Goal: Feedback & Contribution: Contribute content

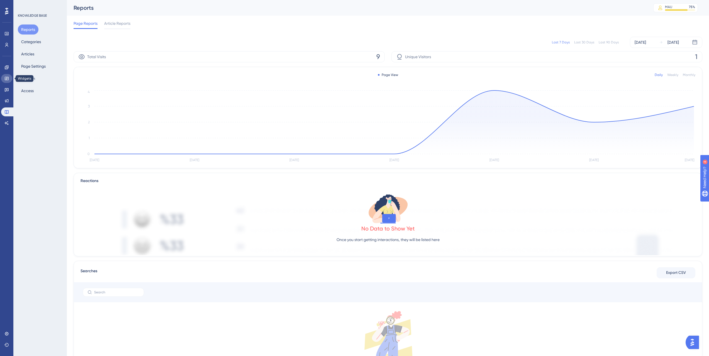
click at [8, 79] on icon at bounding box center [6, 78] width 4 height 4
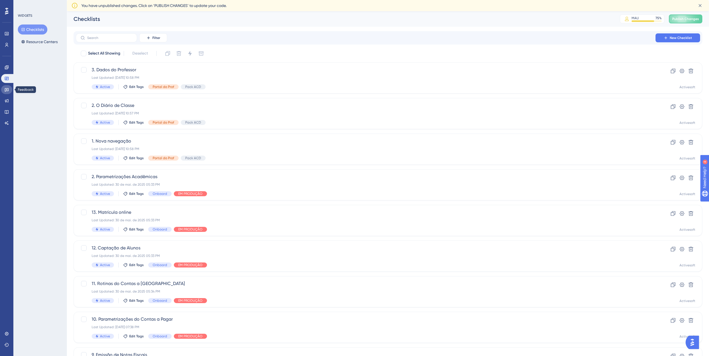
click at [9, 86] on link at bounding box center [6, 89] width 11 height 9
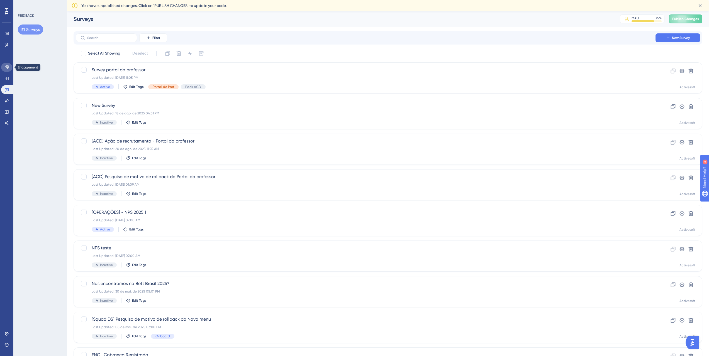
click at [10, 68] on link at bounding box center [6, 67] width 11 height 9
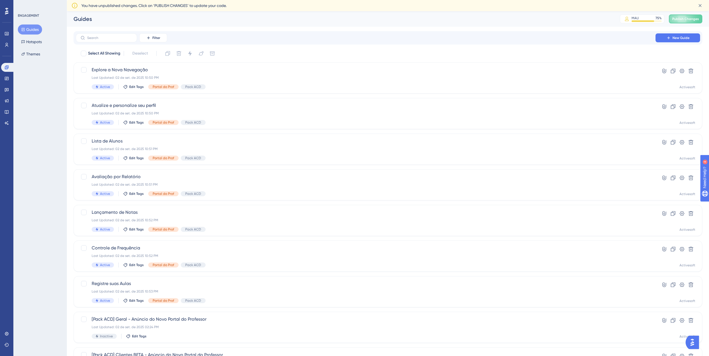
click at [261, 17] on div "Guides" at bounding box center [340, 19] width 533 height 8
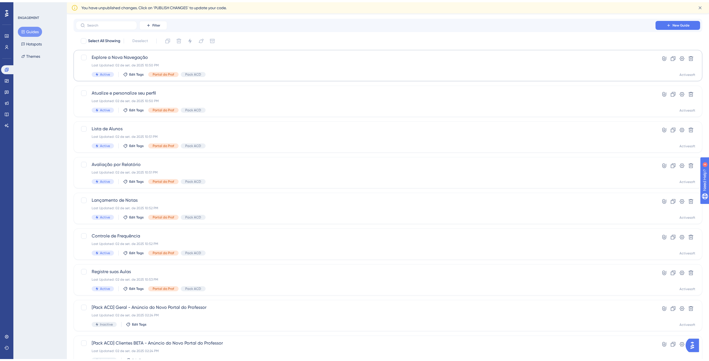
scroll to position [22, 0]
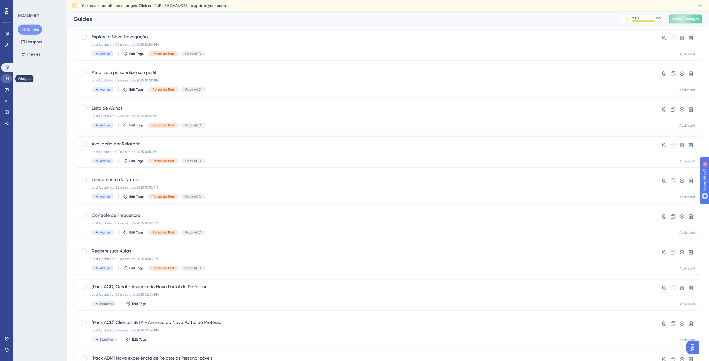
click at [10, 79] on link at bounding box center [6, 78] width 11 height 9
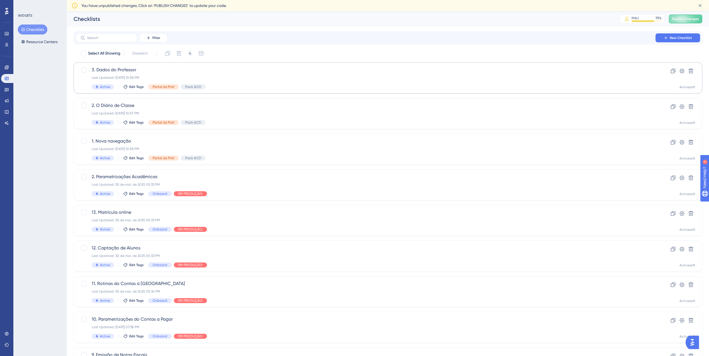
scroll to position [7, 0]
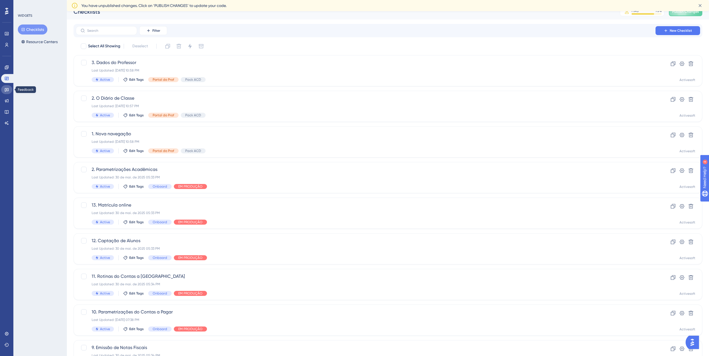
click at [9, 88] on icon at bounding box center [6, 90] width 4 height 4
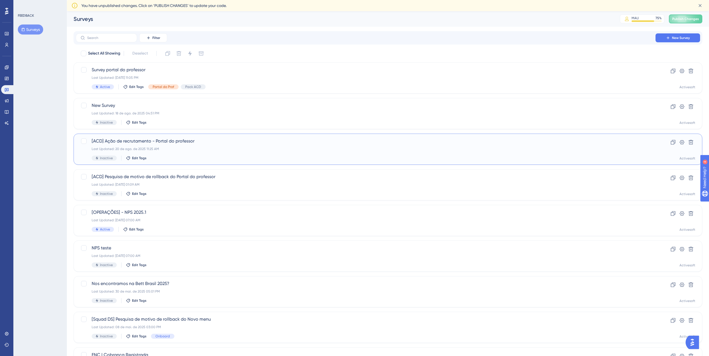
click at [173, 152] on div "[ACD] Ação de recrutamento - Portal do professor Last Updated: [DATE] 11:25 AM …" at bounding box center [366, 149] width 548 height 23
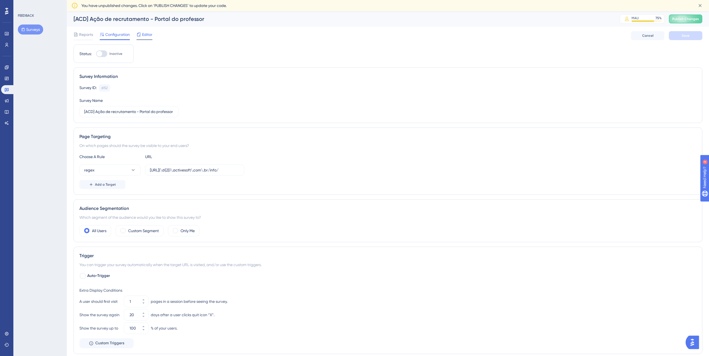
click at [142, 34] on span "Editor" at bounding box center [147, 34] width 10 height 7
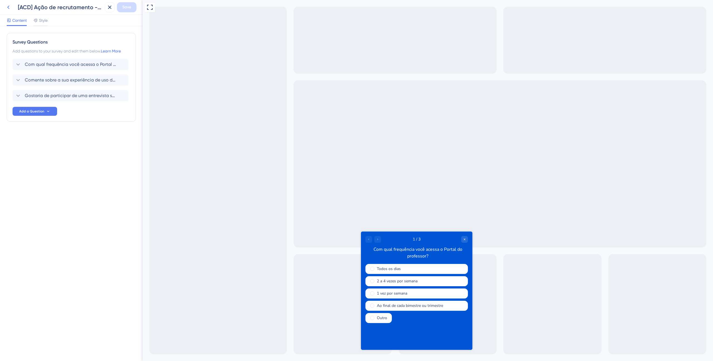
click at [10, 5] on icon at bounding box center [8, 7] width 7 height 7
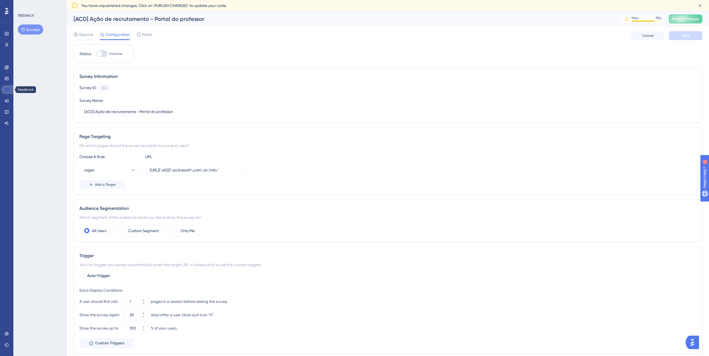
click at [9, 89] on link at bounding box center [7, 89] width 13 height 9
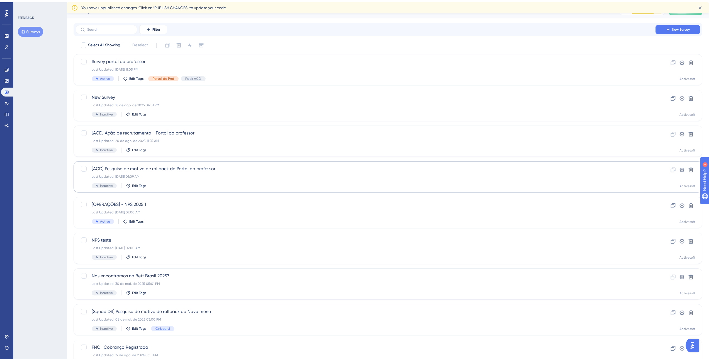
scroll to position [29, 0]
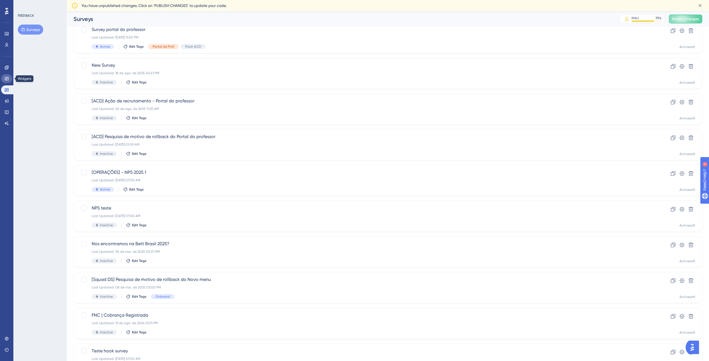
click at [3, 77] on link at bounding box center [6, 78] width 11 height 9
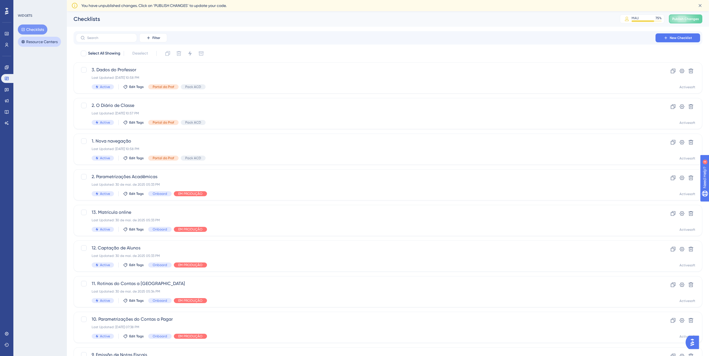
click at [38, 45] on button "Resource Centers" at bounding box center [39, 42] width 43 height 10
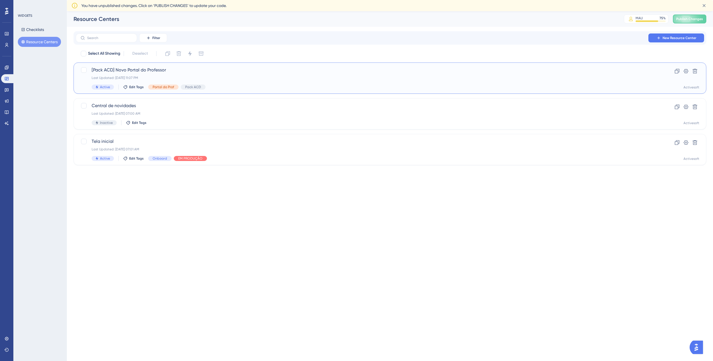
click at [175, 72] on span "[Pack ACD] Novo Portal do Professor" at bounding box center [368, 70] width 552 height 7
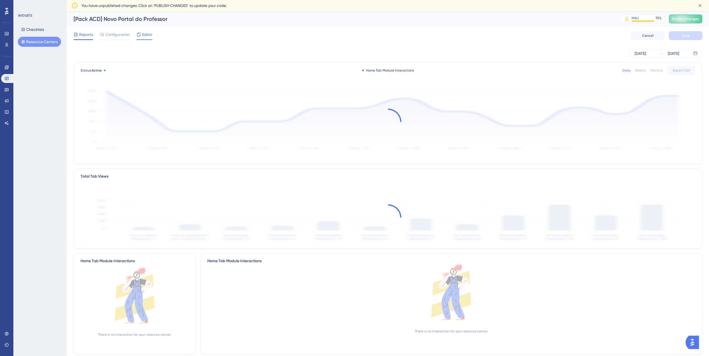
click at [141, 35] on div "Editor" at bounding box center [145, 34] width 16 height 7
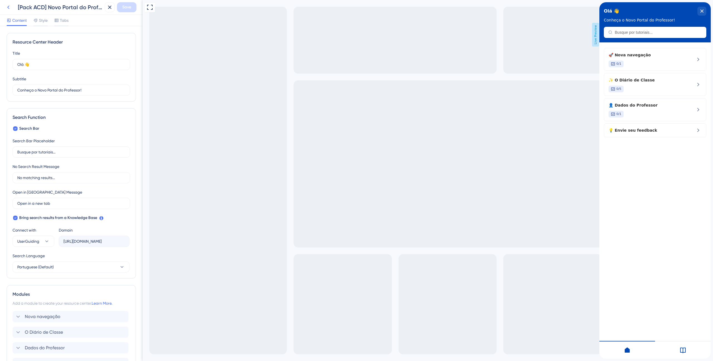
click at [12, 10] on button at bounding box center [8, 7] width 10 height 10
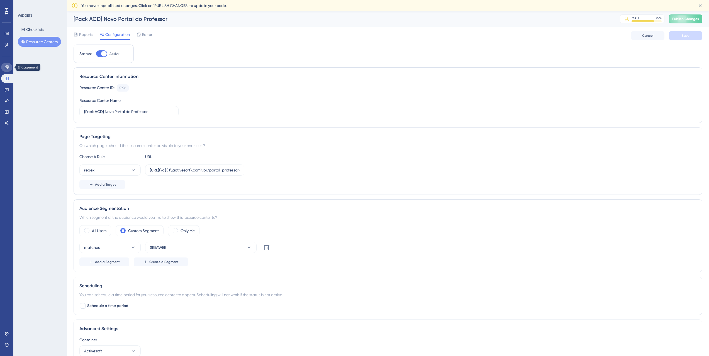
click at [8, 66] on icon at bounding box center [7, 67] width 4 height 4
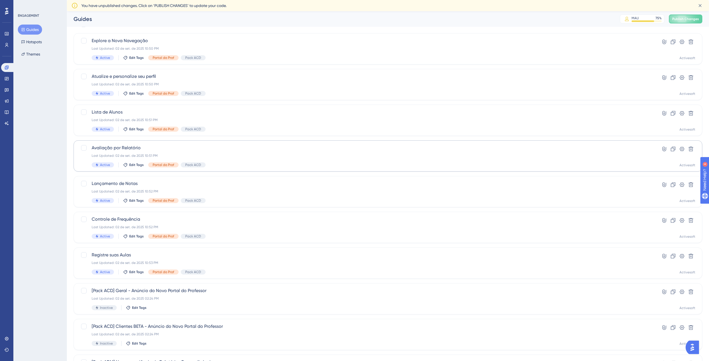
scroll to position [72, 0]
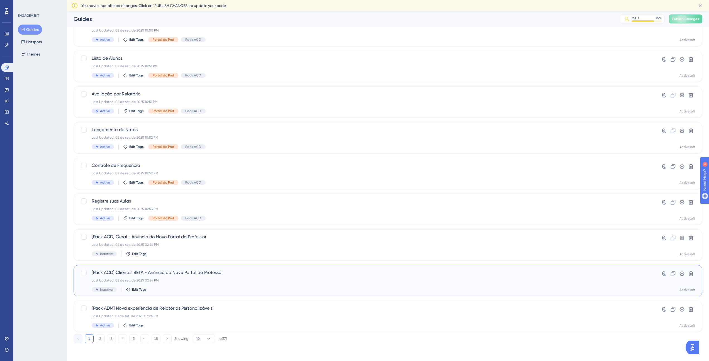
click at [190, 272] on span "[Pack ACD] Clientes BETA - Anúncio do Novo Portal do Professor" at bounding box center [366, 272] width 548 height 7
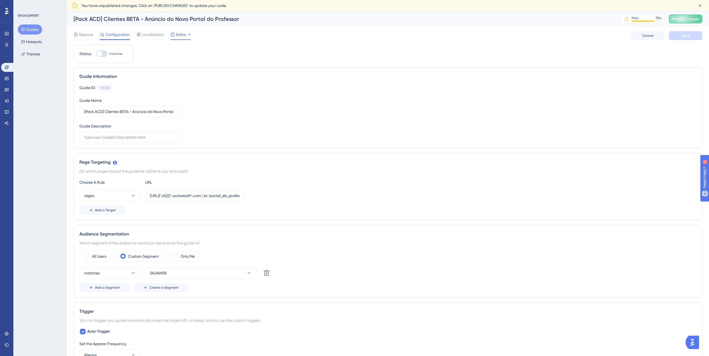
click at [173, 35] on icon at bounding box center [173, 34] width 4 height 4
click at [179, 34] on span "Editor" at bounding box center [181, 34] width 10 height 7
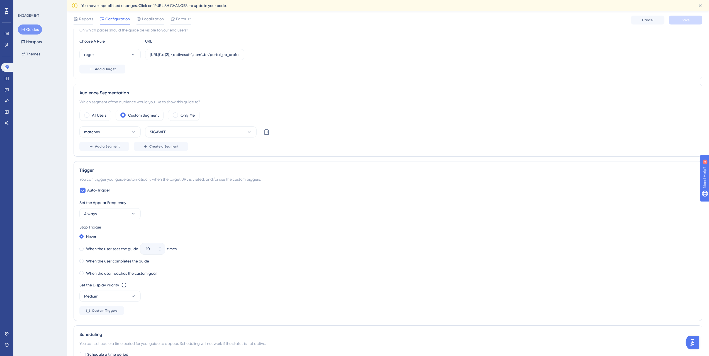
scroll to position [6, 0]
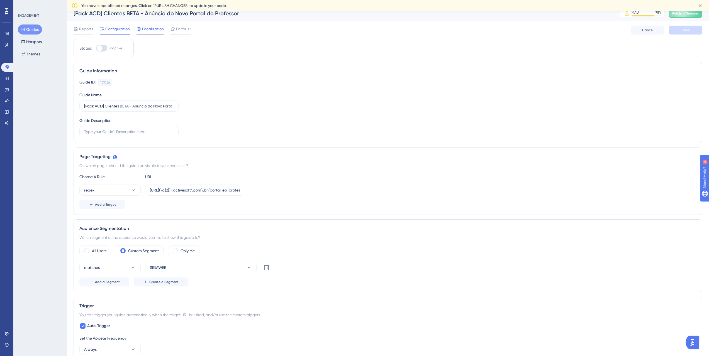
click at [152, 31] on span "Localization" at bounding box center [153, 29] width 22 height 7
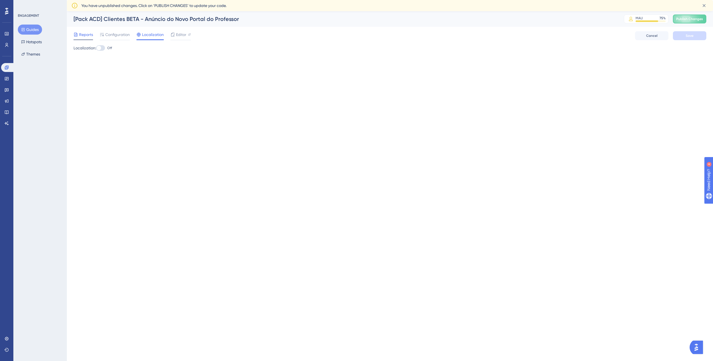
click at [81, 35] on span "Reports" at bounding box center [86, 34] width 14 height 7
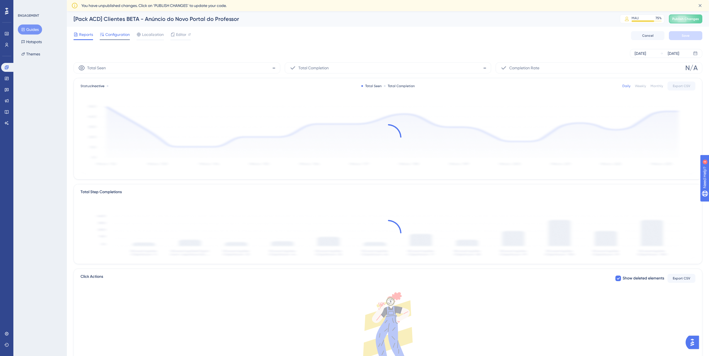
click at [118, 36] on span "Configuration" at bounding box center [117, 34] width 25 height 7
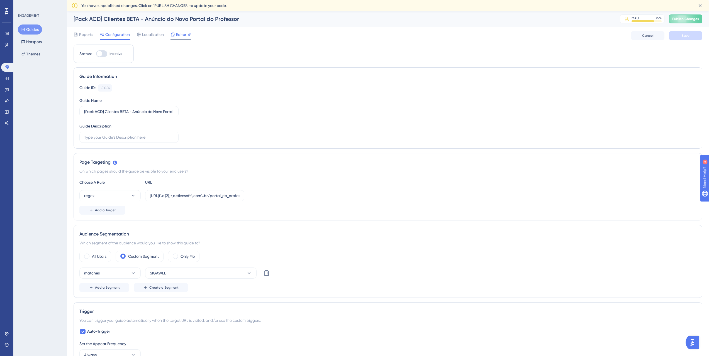
click at [183, 38] on span "Editor" at bounding box center [181, 34] width 10 height 7
click at [4, 112] on link at bounding box center [6, 112] width 11 height 9
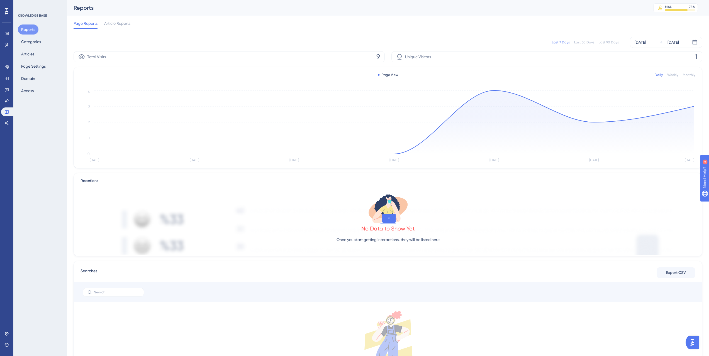
click at [41, 57] on div "Reports Categories Articles Page Settings Domain Access" at bounding box center [40, 60] width 45 height 71
click at [28, 56] on button "Articles" at bounding box center [28, 54] width 20 height 10
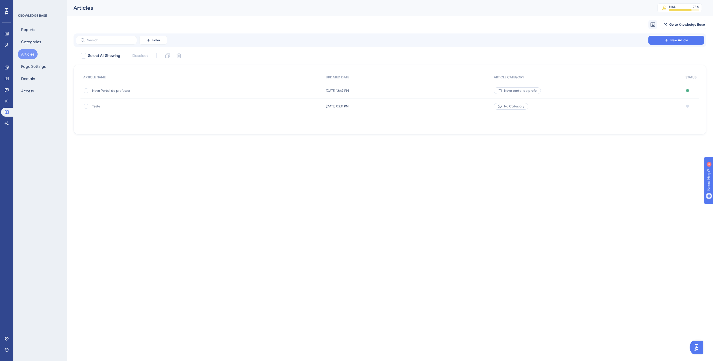
click at [144, 87] on div "Novo Portal do professor Novo Portal do professor" at bounding box center [136, 91] width 89 height 16
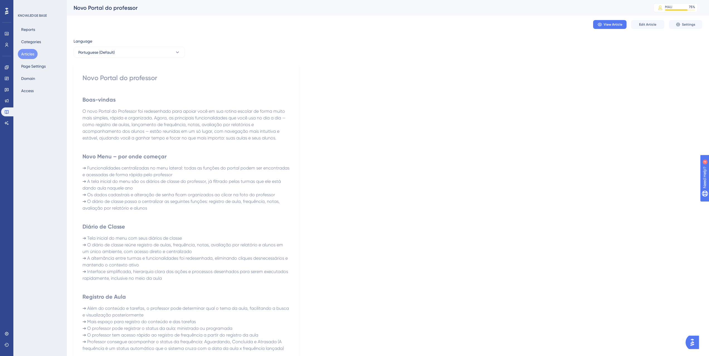
click at [675, 20] on div "View Article Edit Article Settings" at bounding box center [388, 25] width 629 height 18
click at [676, 21] on button "Settings" at bounding box center [685, 24] width 33 height 9
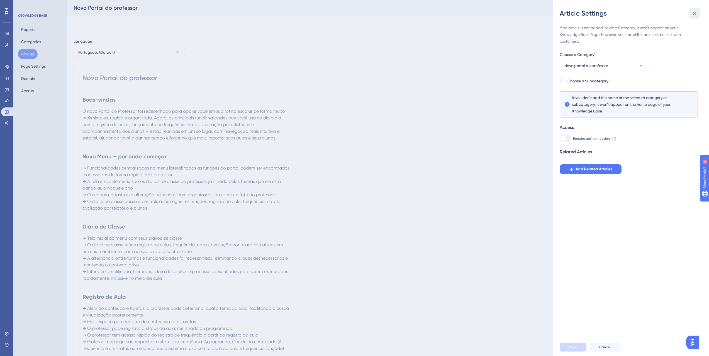
click at [690, 12] on button at bounding box center [694, 13] width 11 height 11
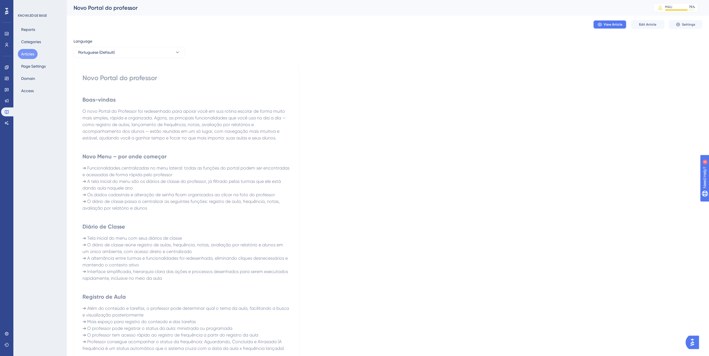
click at [617, 24] on span "View Article" at bounding box center [613, 24] width 19 height 4
click at [27, 54] on button "Articles" at bounding box center [28, 54] width 20 height 10
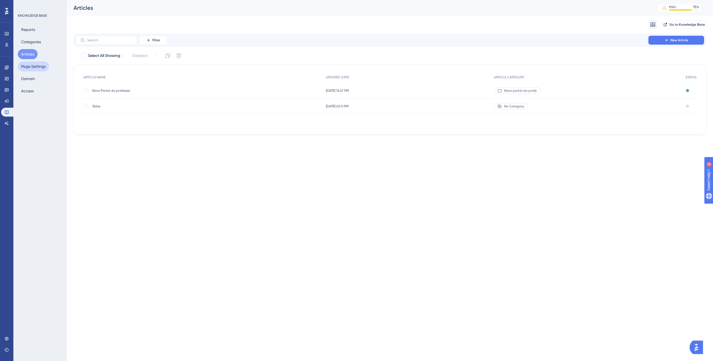
click at [33, 67] on button "Page Settings" at bounding box center [33, 66] width 31 height 10
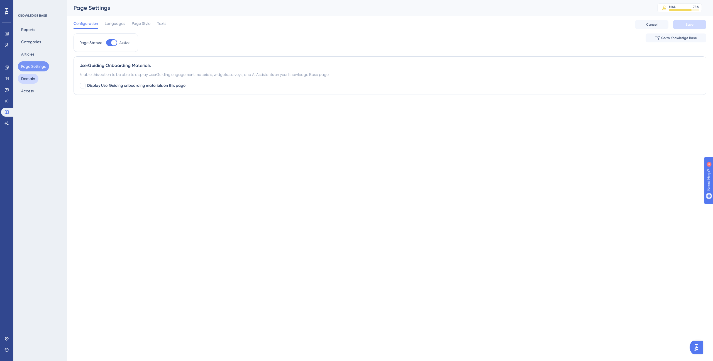
click at [36, 80] on button "Domain" at bounding box center [28, 79] width 21 height 10
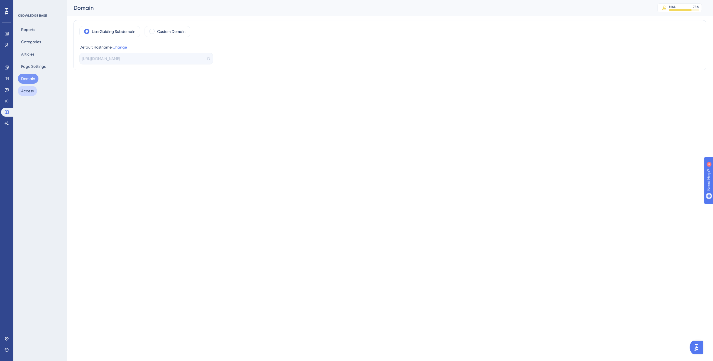
click at [32, 89] on button "Access" at bounding box center [27, 91] width 19 height 10
click at [31, 79] on button "Domain" at bounding box center [28, 79] width 21 height 10
click at [34, 44] on button "Categories" at bounding box center [31, 42] width 26 height 10
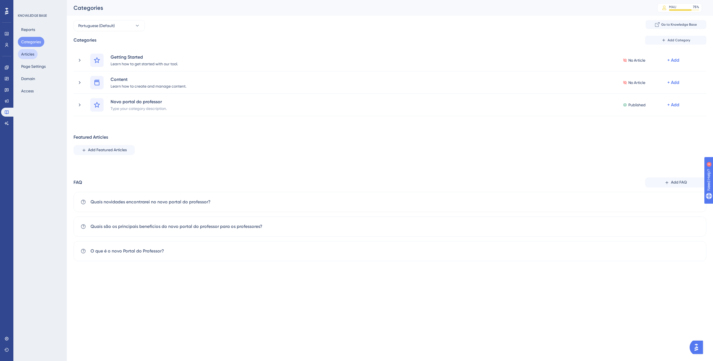
click at [34, 55] on button "Articles" at bounding box center [28, 54] width 20 height 10
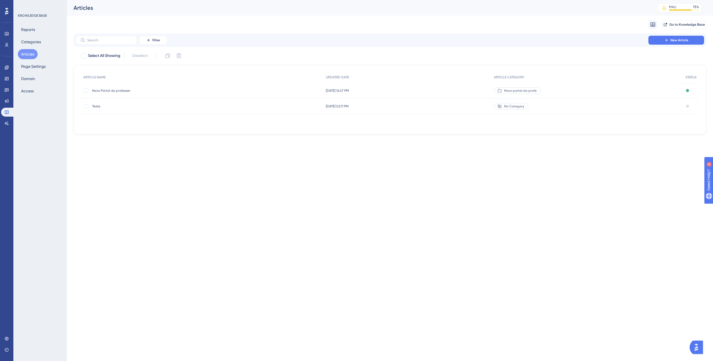
click at [131, 86] on div "Novo Portal do professor Novo Portal do professor" at bounding box center [136, 91] width 89 height 16
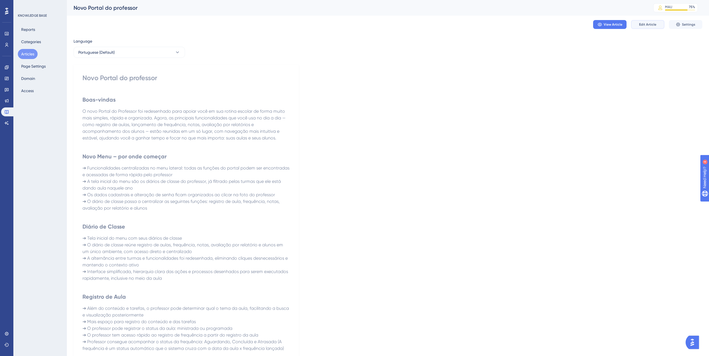
click at [654, 23] on span "Edit Article" at bounding box center [647, 24] width 17 height 4
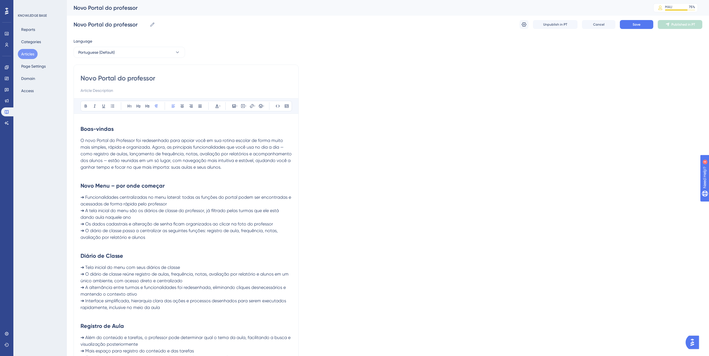
click at [210, 159] on span "O novo Portal do Professor foi redesenhado para apoiar você em sua rotina escol…" at bounding box center [187, 154] width 212 height 32
click at [237, 107] on button at bounding box center [234, 106] width 8 height 8
click at [243, 106] on icon at bounding box center [243, 105] width 1 height 1
click at [234, 136] on textarea at bounding box center [243, 140] width 85 height 25
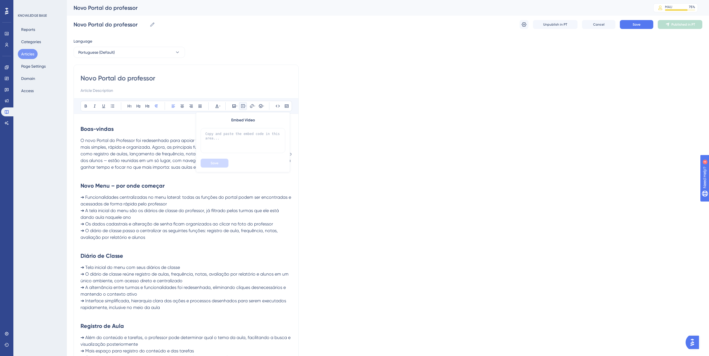
click at [174, 121] on h2 "Boas-vindas" at bounding box center [186, 129] width 211 height 17
click at [253, 108] on icon at bounding box center [252, 106] width 4 height 4
click at [237, 107] on button at bounding box center [234, 106] width 8 height 8
click at [186, 122] on h2 "Boas-vindas" at bounding box center [186, 129] width 211 height 17
click at [148, 161] on span "O novo Portal do Professor foi redesenhado para apoiar você em sua rotina escol…" at bounding box center [187, 154] width 212 height 32
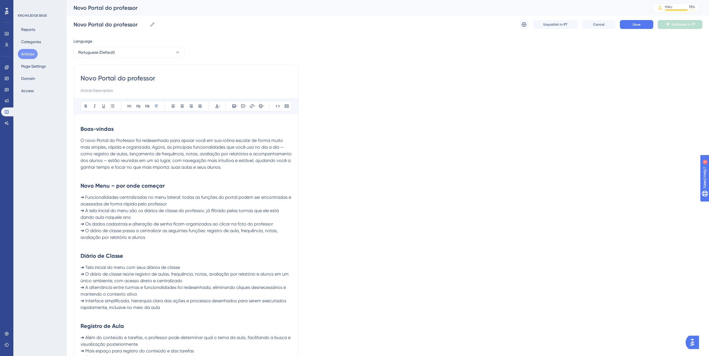
click at [114, 244] on p at bounding box center [186, 244] width 211 height 7
click at [173, 187] on h2 "Novo Menu – por onde começar" at bounding box center [186, 186] width 211 height 17
click at [152, 239] on p "➔ O diário de classe passa a centralizar as seguintes funções: registro de aula…" at bounding box center [186, 234] width 211 height 13
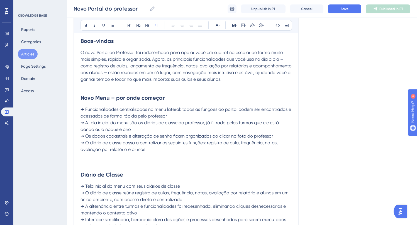
scroll to position [115, 0]
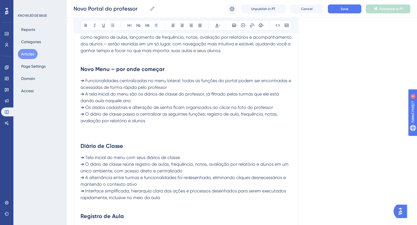
click at [132, 131] on p at bounding box center [186, 134] width 211 height 7
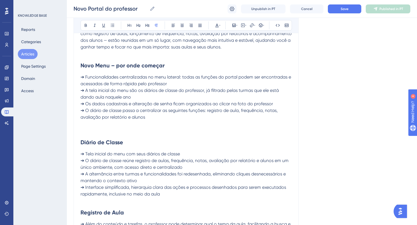
click at [121, 129] on p at bounding box center [186, 130] width 211 height 7
click at [118, 125] on p at bounding box center [186, 124] width 211 height 7
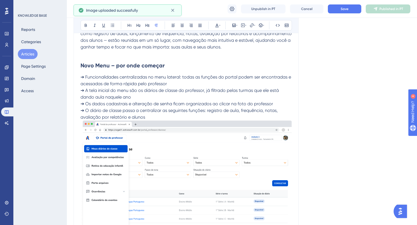
click at [118, 126] on img at bounding box center [186, 204] width 211 height 166
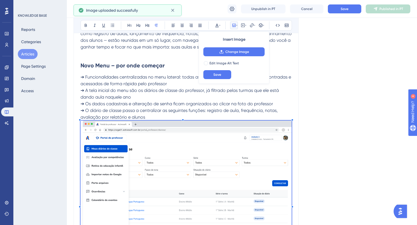
click at [170, 110] on span "➔ O diário de classe passa a centralizar as seguintes funções: registro de aula…" at bounding box center [180, 114] width 198 height 12
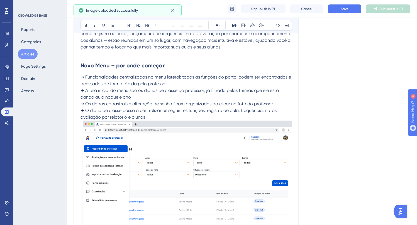
click at [160, 116] on p "➔ O diário de classe passa a centralizar as seguintes funções: registro de aula…" at bounding box center [186, 113] width 211 height 13
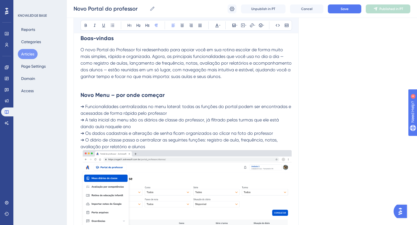
scroll to position [99, 0]
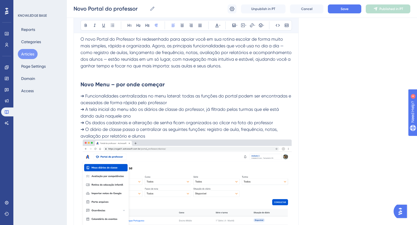
click at [157, 120] on span "➔ Os dados cadastrais e alteração de senha ficam organizados ao clicar na foto …" at bounding box center [177, 122] width 193 height 5
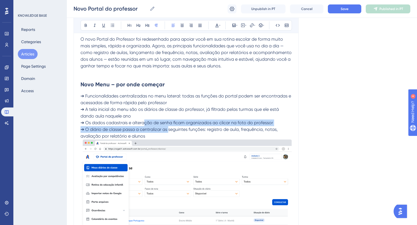
drag, startPoint x: 169, startPoint y: 132, endPoint x: 144, endPoint y: 125, distance: 25.9
click at [218, 24] on icon at bounding box center [217, 25] width 4 height 4
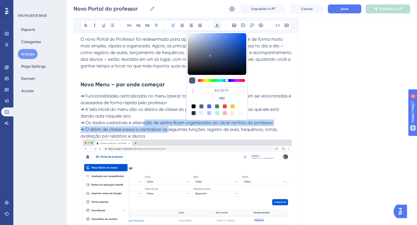
click at [218, 24] on icon at bounding box center [217, 25] width 4 height 4
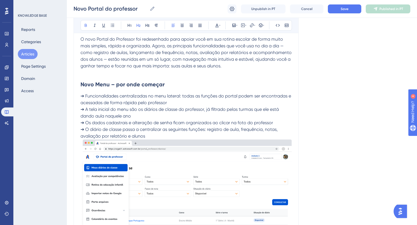
click at [176, 79] on h2 "Novo Menu – por onde começar" at bounding box center [186, 84] width 211 height 17
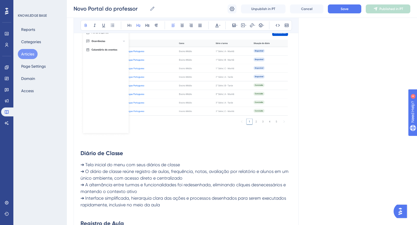
scroll to position [326, 0]
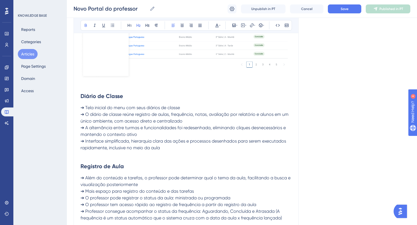
click at [162, 154] on p at bounding box center [186, 154] width 211 height 7
click at [118, 156] on p at bounding box center [186, 154] width 211 height 7
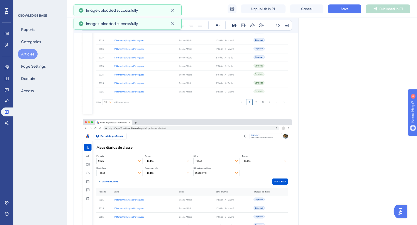
scroll to position [508, 0]
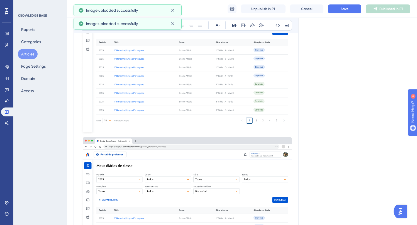
click at [135, 153] on img at bounding box center [186, 220] width 211 height 166
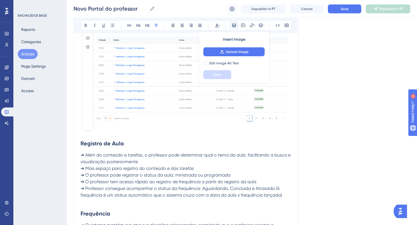
scroll to position [530, 0]
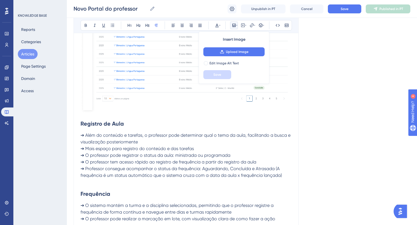
click at [115, 179] on p at bounding box center [186, 182] width 211 height 7
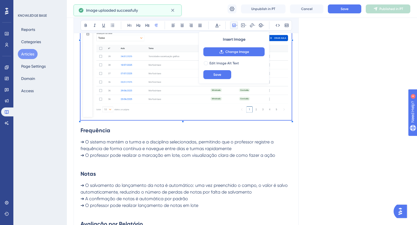
scroll to position [748, 0]
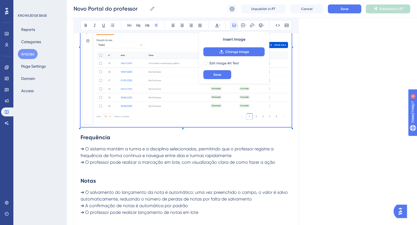
click at [152, 157] on span "➔ O sistema mantém a turma e a disciplina selecionadas, permitindo que o profes…" at bounding box center [178, 152] width 194 height 12
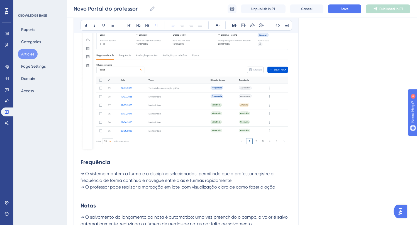
scroll to position [727, 0]
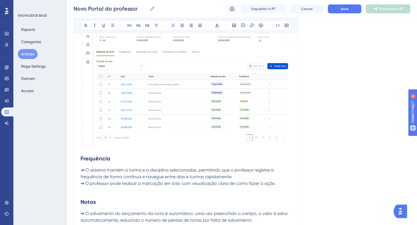
click at [84, 191] on p at bounding box center [186, 190] width 211 height 7
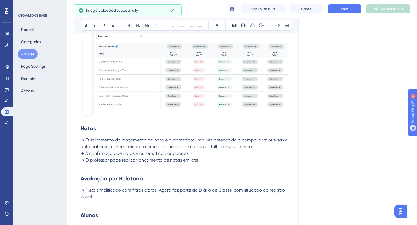
scroll to position [965, 0]
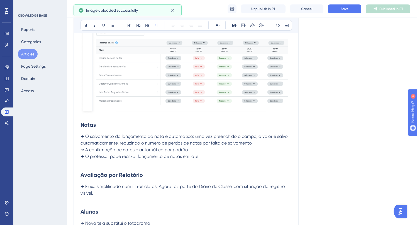
click at [110, 161] on p at bounding box center [186, 163] width 211 height 7
click at [99, 161] on p at bounding box center [186, 163] width 211 height 7
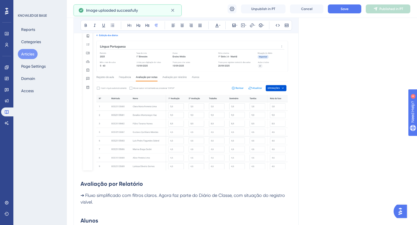
scroll to position [1164, 0]
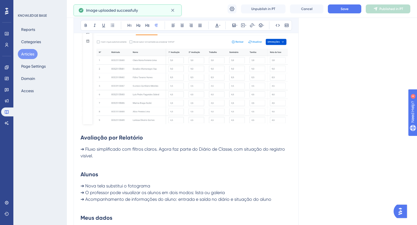
click at [102, 162] on p at bounding box center [186, 162] width 211 height 7
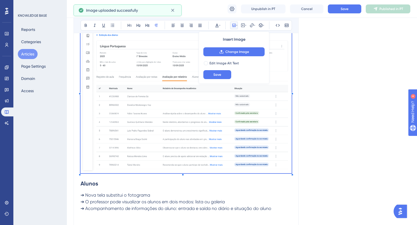
scroll to position [1322, 0]
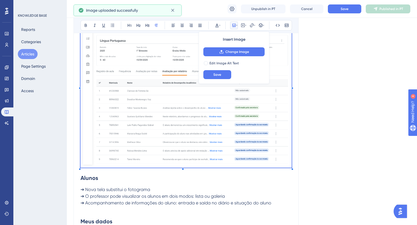
click at [140, 183] on h2 "Alunos" at bounding box center [186, 178] width 211 height 17
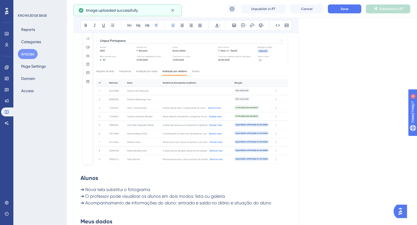
click at [131, 196] on span "➔ O professor pode visualizar os alunos em dois modos: lista ou galeria" at bounding box center [153, 196] width 144 height 5
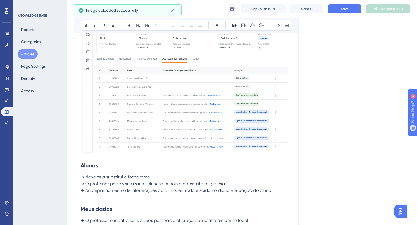
click at [127, 193] on span "➔ Acompanhamento de informações do aluno: entrada e saída no diário e situação …" at bounding box center [176, 190] width 191 height 5
click at [123, 197] on p at bounding box center [186, 197] width 211 height 7
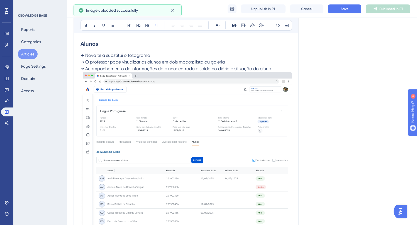
scroll to position [1559, 0]
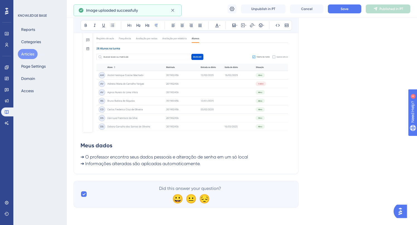
click at [215, 164] on p "➔ Informações alteradas são aplicadas automaticamente." at bounding box center [186, 164] width 211 height 7
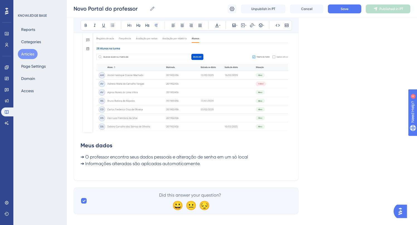
click at [195, 171] on p at bounding box center [186, 170] width 211 height 7
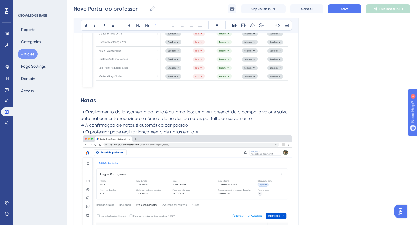
scroll to position [881, 0]
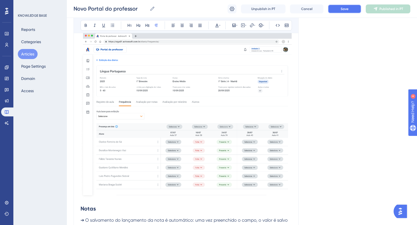
click at [345, 10] on span "Save" at bounding box center [345, 9] width 8 height 4
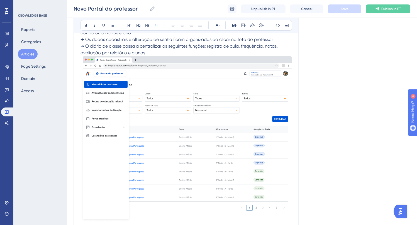
scroll to position [0, 0]
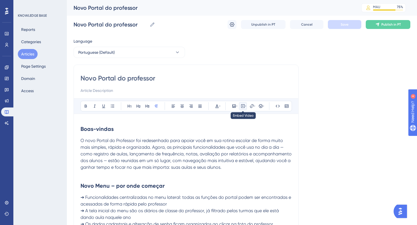
click at [245, 108] on button at bounding box center [243, 106] width 8 height 8
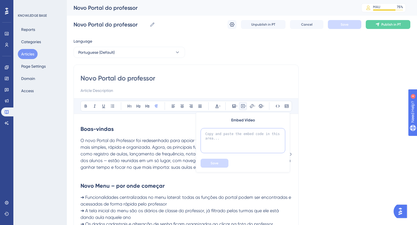
click at [235, 136] on textarea at bounding box center [243, 140] width 85 height 25
click at [150, 133] on h2 "Boas-vindas" at bounding box center [186, 129] width 211 height 17
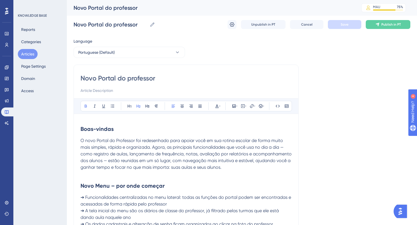
click at [237, 174] on p at bounding box center [186, 174] width 211 height 7
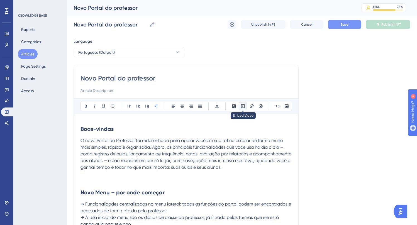
click at [242, 107] on icon at bounding box center [243, 106] width 4 height 4
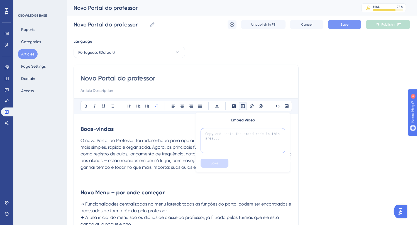
click at [244, 142] on textarea at bounding box center [243, 140] width 85 height 25
click at [234, 108] on icon at bounding box center [233, 106] width 3 height 3
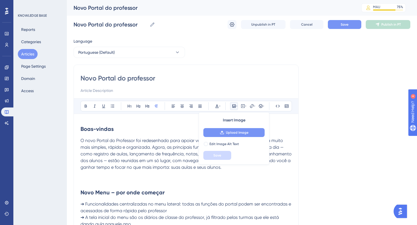
click at [234, 133] on span "Upload Image" at bounding box center [237, 132] width 23 height 4
click at [244, 104] on icon at bounding box center [243, 106] width 4 height 4
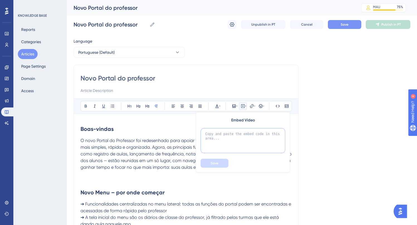
click at [230, 145] on textarea at bounding box center [243, 140] width 85 height 25
paste textarea "[URL][DOMAIN_NAME]"
type textarea "[URL][DOMAIN_NAME]"
click at [221, 160] on button "Save" at bounding box center [215, 163] width 28 height 9
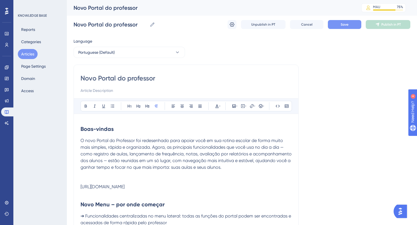
click at [186, 186] on div "[URL][DOMAIN_NAME]" at bounding box center [186, 186] width 211 height 5
click at [224, 188] on div "[URL][DOMAIN_NAME]" at bounding box center [186, 186] width 211 height 5
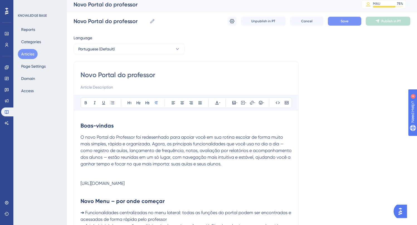
scroll to position [10, 0]
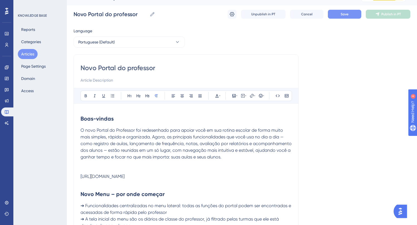
click at [201, 177] on div "[URL][DOMAIN_NAME]" at bounding box center [186, 176] width 211 height 5
click at [223, 170] on p at bounding box center [186, 170] width 211 height 7
click at [225, 176] on div "[URL][DOMAIN_NAME]" at bounding box center [186, 176] width 211 height 5
click at [243, 174] on div "[URL][DOMAIN_NAME]" at bounding box center [186, 176] width 211 height 5
click at [265, 178] on div "[URL][DOMAIN_NAME]" at bounding box center [186, 176] width 211 height 5
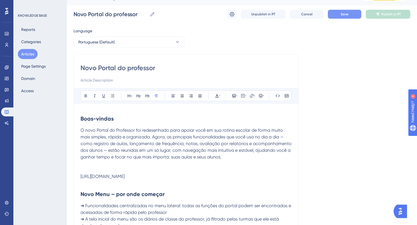
click at [267, 174] on p at bounding box center [186, 170] width 211 height 7
click at [241, 157] on p "O novo Portal do Professor foi redesenhado para apoiar você em sua rotina escol…" at bounding box center [186, 143] width 211 height 33
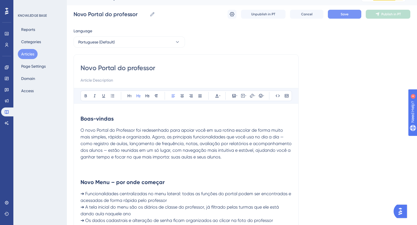
click at [113, 169] on p at bounding box center [186, 170] width 211 height 7
click at [235, 96] on icon at bounding box center [233, 95] width 3 height 3
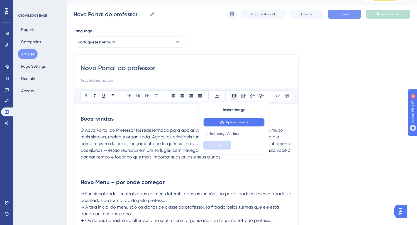
click at [228, 122] on span "Upload Image" at bounding box center [237, 122] width 23 height 4
click at [199, 179] on h2 "Novo Menu – por onde começar" at bounding box center [186, 182] width 211 height 17
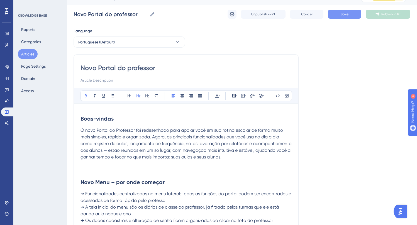
click at [110, 173] on p at bounding box center [186, 170] width 211 height 7
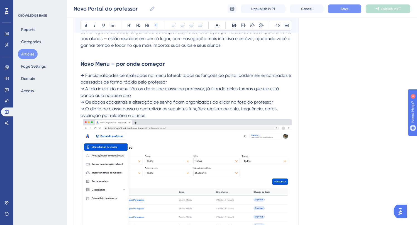
scroll to position [0, 0]
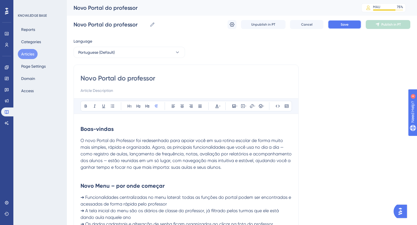
click at [343, 26] on span "Save" at bounding box center [345, 24] width 8 height 4
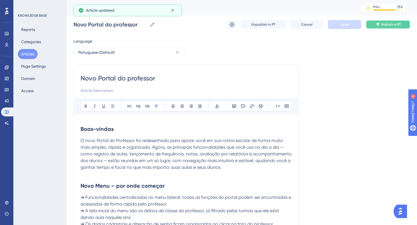
click at [380, 26] on button "Publish in PT" at bounding box center [388, 24] width 45 height 9
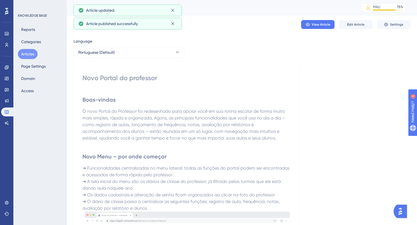
click at [316, 22] on button "View Article" at bounding box center [317, 24] width 33 height 9
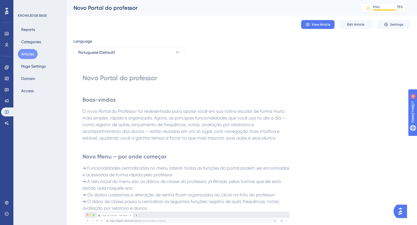
click at [123, 77] on div "Novo Portal do professor" at bounding box center [185, 78] width 207 height 9
click at [117, 79] on div "Novo Portal do professor" at bounding box center [185, 78] width 207 height 9
click at [348, 23] on span "Edit Article" at bounding box center [355, 24] width 17 height 4
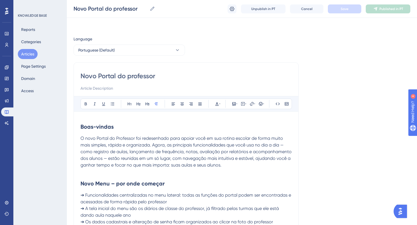
scroll to position [698, 0]
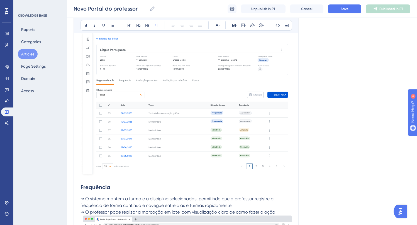
click at [69, 9] on div "Novo Portal do professor Novo Portal do professor Unpublish in PT Cancel Save P…" at bounding box center [242, 9] width 350 height 18
click at [73, 8] on div "Novo Portal do professor Novo Portal do professor Unpublish in PT Cancel Save P…" at bounding box center [242, 9] width 350 height 18
click at [74, 8] on input "Novo Portal do professor" at bounding box center [111, 9] width 74 height 8
click at [145, 8] on input "Conheça o Novo Portal do professor" at bounding box center [126, 9] width 104 height 8
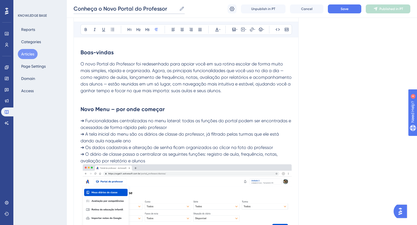
scroll to position [0, 0]
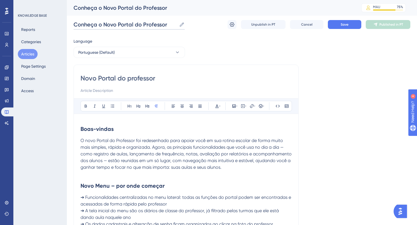
click at [152, 25] on input "Conheça o Novo Portal do Professor" at bounding box center [125, 25] width 103 height 8
type input "Conheça o Novo Portal do Professor"
click at [125, 80] on input "Novo Portal do professor" at bounding box center [186, 78] width 211 height 9
paste input "Conheça o Novo Portal do P"
type input "Conheça o Novo Portal do Professor"
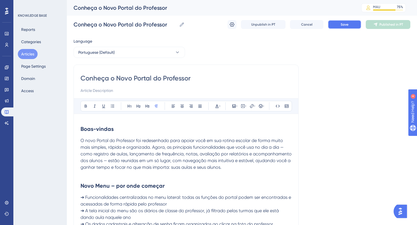
click at [340, 26] on button "Save" at bounding box center [344, 24] width 33 height 9
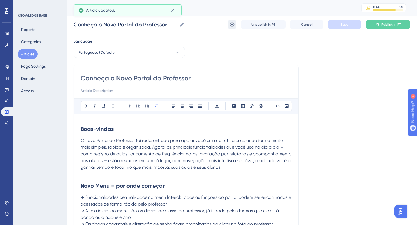
click at [236, 23] on button at bounding box center [232, 24] width 9 height 9
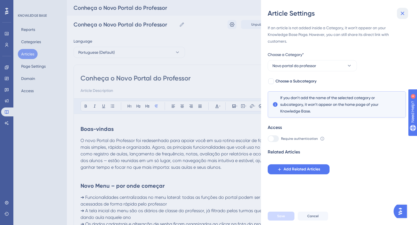
drag, startPoint x: 402, startPoint y: 13, endPoint x: 392, endPoint y: 24, distance: 14.2
click at [402, 13] on icon at bounding box center [402, 13] width 7 height 7
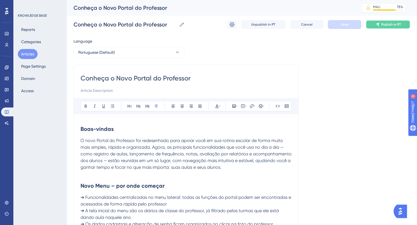
click at [386, 26] on span "Publish in PT" at bounding box center [392, 24] width 20 height 4
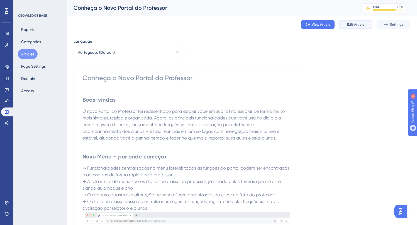
click at [349, 26] on span "Edit Article" at bounding box center [355, 24] width 17 height 4
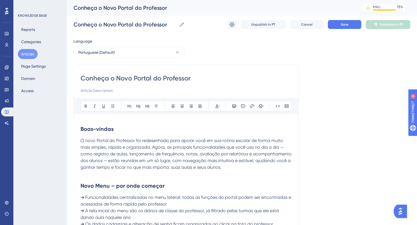
click at [183, 173] on p at bounding box center [186, 174] width 211 height 7
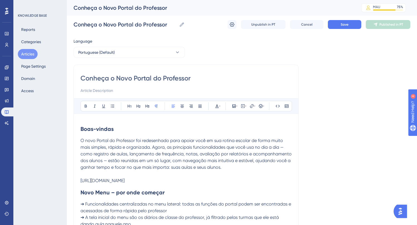
click at [180, 181] on p "[URL][DOMAIN_NAME]" at bounding box center [186, 181] width 211 height 7
click at [155, 193] on strong "Novo Menu – por onde começar" at bounding box center [123, 192] width 84 height 7
drag, startPoint x: 170, startPoint y: 182, endPoint x: 78, endPoint y: 183, distance: 91.7
click at [246, 103] on button at bounding box center [243, 106] width 8 height 8
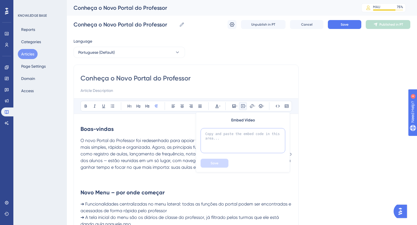
click at [232, 136] on textarea at bounding box center [243, 140] width 85 height 25
paste textarea "[URL][DOMAIN_NAME]"
type textarea "[URL][DOMAIN_NAME]"
click at [227, 159] on div "Embed Video [URL][DOMAIN_NAME] Save" at bounding box center [243, 142] width 94 height 60
click at [223, 161] on button "Save" at bounding box center [215, 163] width 28 height 9
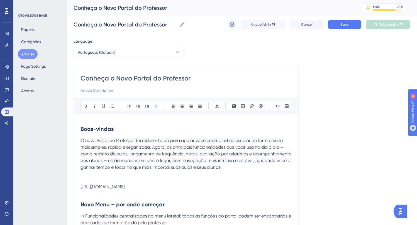
scroll to position [53, 0]
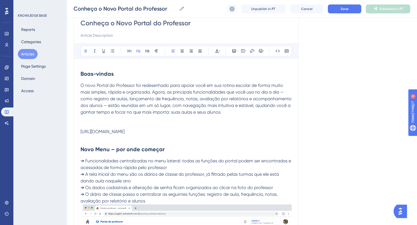
click at [191, 143] on h2 "Novo Menu – por onde começar" at bounding box center [186, 149] width 211 height 17
click at [176, 131] on div "[URL][DOMAIN_NAME]" at bounding box center [186, 131] width 211 height 5
click at [154, 131] on div "[URL][DOMAIN_NAME]" at bounding box center [186, 131] width 211 height 5
click at [126, 121] on p at bounding box center [186, 119] width 211 height 7
click at [344, 11] on button "Save" at bounding box center [344, 8] width 33 height 9
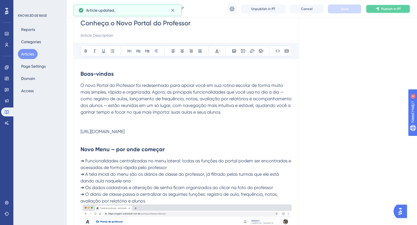
click at [376, 10] on icon at bounding box center [377, 9] width 4 height 4
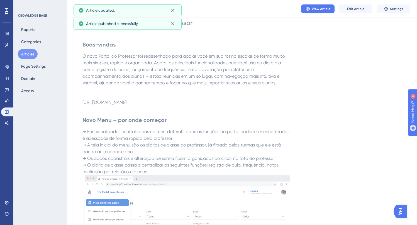
click at [135, 102] on div "[URL][DOMAIN_NAME]" at bounding box center [185, 102] width 207 height 5
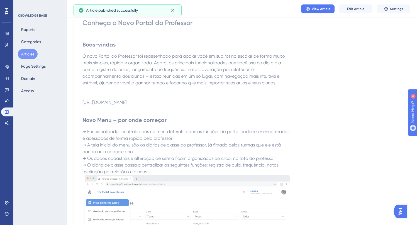
drag, startPoint x: 193, startPoint y: 101, endPoint x: 184, endPoint y: 103, distance: 9.2
click at [193, 101] on div "[URL][DOMAIN_NAME]" at bounding box center [185, 102] width 207 height 5
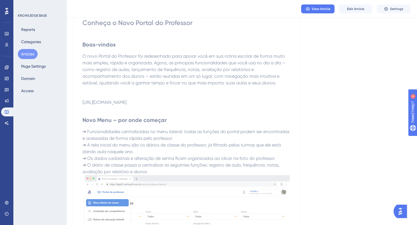
click at [138, 103] on div "[URL][DOMAIN_NAME]" at bounding box center [185, 102] width 207 height 5
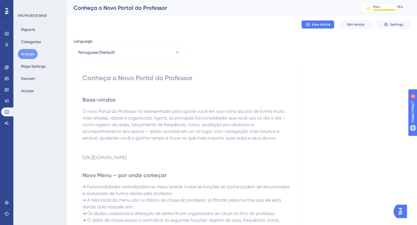
click at [323, 22] on span "View Article" at bounding box center [321, 24] width 19 height 4
click at [359, 24] on span "Edit Article" at bounding box center [355, 24] width 17 height 4
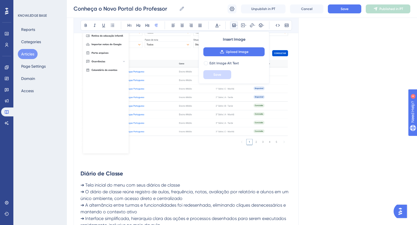
scroll to position [79, 0]
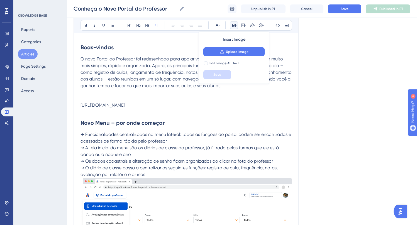
click at [156, 101] on p at bounding box center [186, 99] width 211 height 7
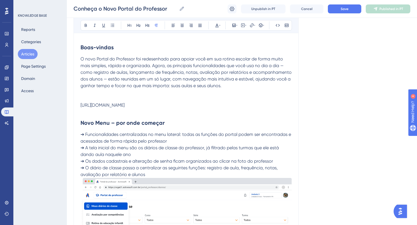
drag, startPoint x: 175, startPoint y: 103, endPoint x: 128, endPoint y: 105, distance: 46.9
click at [128, 105] on div "[URL][DOMAIN_NAME]" at bounding box center [186, 105] width 211 height 5
click at [129, 105] on div "[URL][DOMAIN_NAME]" at bounding box center [186, 105] width 211 height 5
click at [139, 105] on div "[URL][DOMAIN_NAME]" at bounding box center [186, 105] width 211 height 5
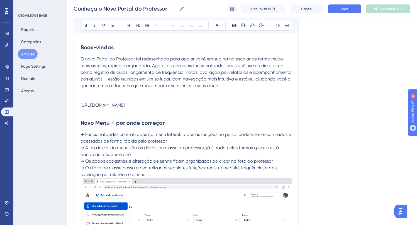
click at [179, 104] on div "[URL][DOMAIN_NAME]" at bounding box center [186, 105] width 211 height 5
click at [157, 105] on div "[URL][DOMAIN_NAME]" at bounding box center [186, 105] width 211 height 5
drag, startPoint x: 174, startPoint y: 105, endPoint x: 131, endPoint y: 104, distance: 43.2
click at [131, 104] on div "[URL][DOMAIN_NAME]" at bounding box center [186, 105] width 211 height 5
click at [85, 91] on p at bounding box center [186, 92] width 211 height 7
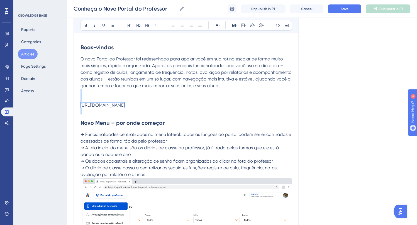
drag, startPoint x: 85, startPoint y: 92, endPoint x: 130, endPoint y: 115, distance: 50.5
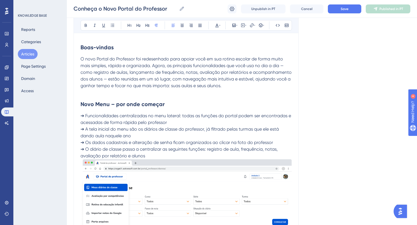
click at [173, 82] on p "O novo Portal do Professor foi redesenhado para apoiar você em sua rotina escol…" at bounding box center [186, 72] width 211 height 33
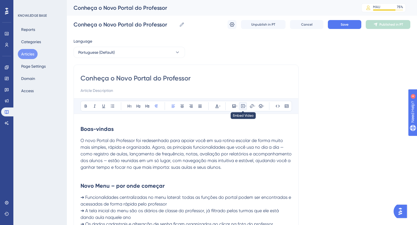
click at [242, 106] on icon at bounding box center [243, 106] width 4 height 4
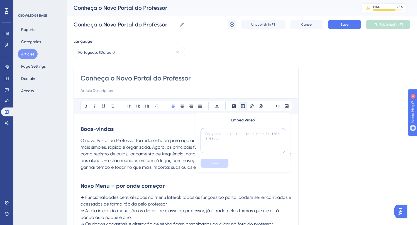
click at [233, 142] on textarea at bounding box center [243, 140] width 85 height 25
click at [252, 108] on button at bounding box center [252, 106] width 8 height 8
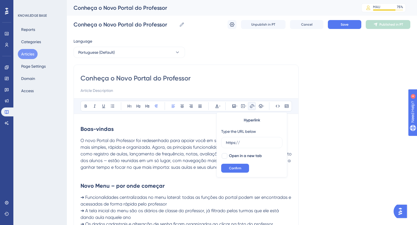
type input "https://[URL][DOMAIN_NAME]"
drag, startPoint x: 246, startPoint y: 143, endPoint x: 201, endPoint y: 143, distance: 44.6
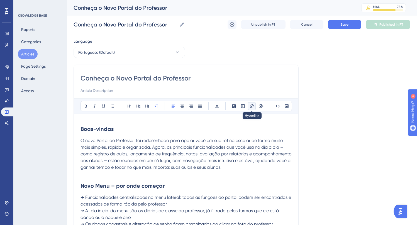
click at [254, 105] on icon at bounding box center [252, 106] width 4 height 4
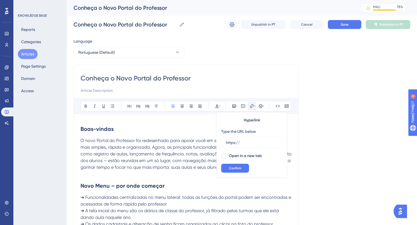
drag, startPoint x: 244, startPoint y: 144, endPoint x: 217, endPoint y: 143, distance: 27.3
click at [217, 143] on div "Hyperlink Type the URL below https:// Open in a new tab Confirm" at bounding box center [252, 144] width 71 height 65
type input "[URL][DOMAIN_NAME]"
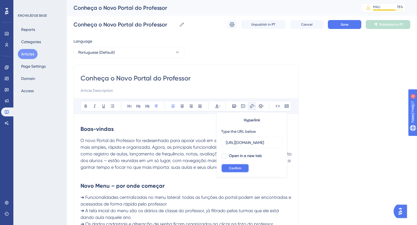
click at [236, 170] on span "Confirm" at bounding box center [235, 168] width 12 height 4
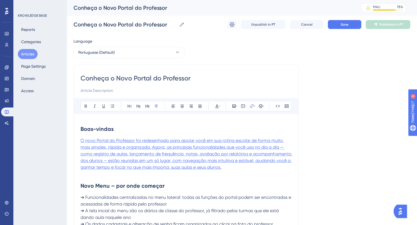
click at [177, 159] on span "O novo Portal do Professor foi redesenhado para apoiar você em sua rotina escol…" at bounding box center [187, 154] width 212 height 32
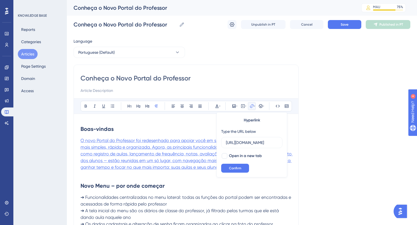
scroll to position [0, 25]
click at [276, 182] on h2 "Novo Menu – por onde começar" at bounding box center [186, 186] width 211 height 17
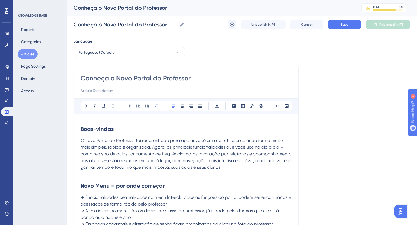
click at [249, 170] on p "O novo Portal do Professor foi redesenhado para apoiar você em sua rotina escol…" at bounding box center [186, 153] width 211 height 33
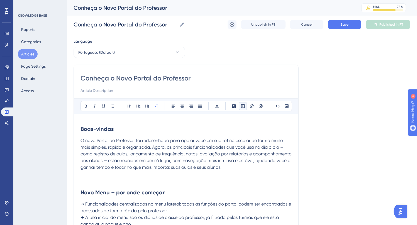
click at [247, 106] on button at bounding box center [243, 106] width 8 height 8
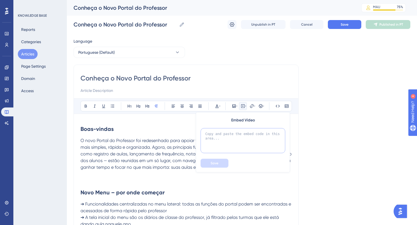
click at [237, 130] on textarea at bounding box center [243, 140] width 85 height 25
paste textarea "[URL][DOMAIN_NAME]"
click at [236, 140] on textarea "[URL][DOMAIN_NAME]" at bounding box center [243, 140] width 85 height 25
type textarea "[URL][DOMAIN_NAME]"
click at [222, 159] on div "Embed Video [URL][DOMAIN_NAME] Save" at bounding box center [243, 142] width 94 height 60
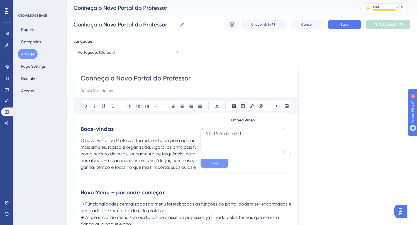
click at [220, 160] on button "Save" at bounding box center [215, 163] width 28 height 9
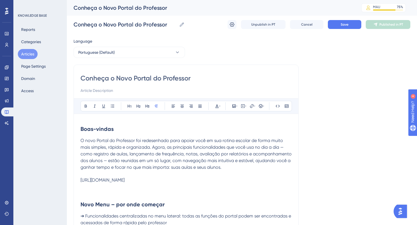
drag, startPoint x: 127, startPoint y: 183, endPoint x: 123, endPoint y: 185, distance: 4.5
click at [127, 183] on p at bounding box center [186, 186] width 211 height 7
drag, startPoint x: 84, startPoint y: 191, endPoint x: 79, endPoint y: 174, distance: 17.4
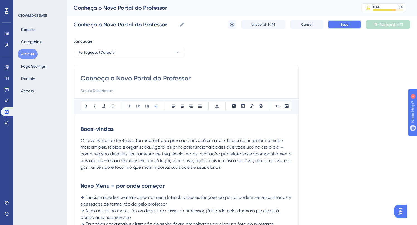
click at [341, 22] on span "Save" at bounding box center [345, 24] width 8 height 4
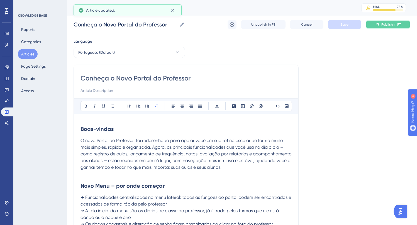
click at [384, 25] on span "Publish in PT" at bounding box center [392, 24] width 20 height 4
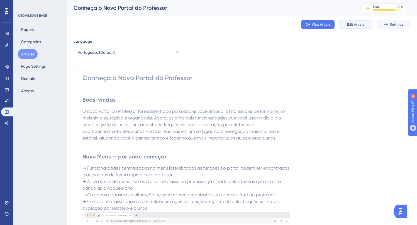
click at [359, 22] on span "Edit Article" at bounding box center [355, 24] width 17 height 4
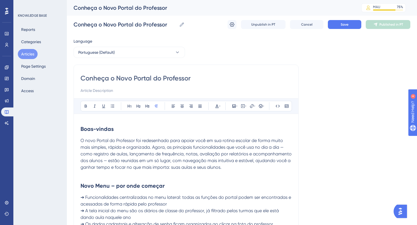
click at [112, 174] on p at bounding box center [186, 174] width 211 height 7
click at [102, 177] on p at bounding box center [186, 174] width 211 height 7
click at [244, 106] on icon at bounding box center [243, 106] width 4 height 4
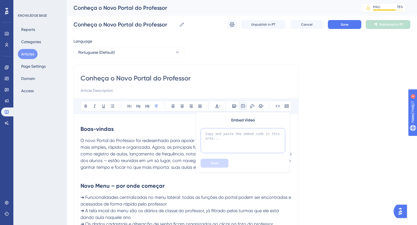
click at [223, 138] on textarea at bounding box center [243, 140] width 85 height 25
paste textarea "<div style="padding:63.58% 0 0 0;position:relative;"><iframe src="[URL][DOMAIN_…"
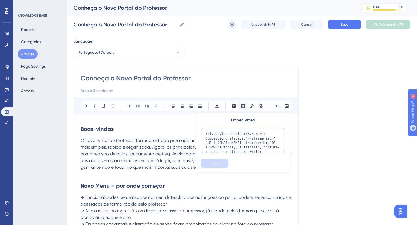
scroll to position [54, 0]
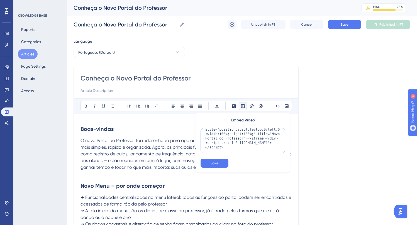
type textarea "<div style="padding:63.58% 0 0 0;position:relative;"><iframe src="[URL][DOMAIN_…"
click at [219, 159] on div "Embed Video <div style="padding:63.58% 0 0 0;position:relative;"><iframe src="[…" at bounding box center [243, 142] width 94 height 60
click at [217, 162] on span "Save" at bounding box center [215, 163] width 8 height 4
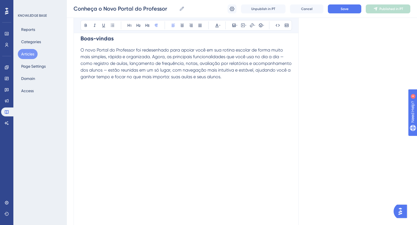
click at [234, 77] on p "O novo Portal do Professor foi redesenhado para apoiar você em sua rotina escol…" at bounding box center [186, 63] width 211 height 33
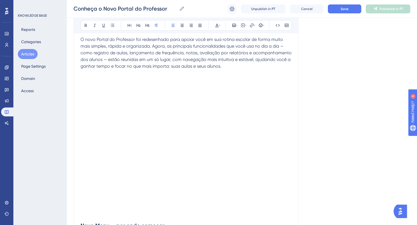
scroll to position [127, 0]
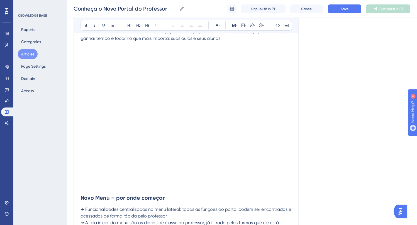
click at [272, 42] on p at bounding box center [186, 45] width 211 height 7
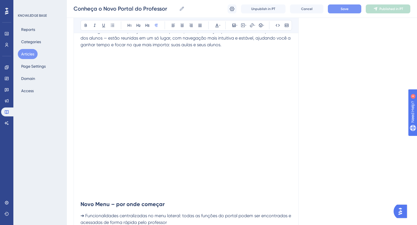
click at [349, 8] on button "Save" at bounding box center [344, 8] width 33 height 9
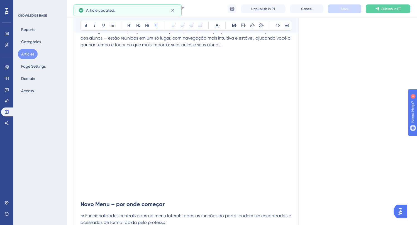
scroll to position [108, 0]
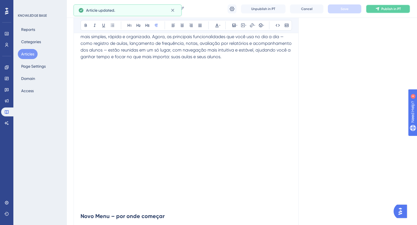
click at [377, 6] on button "Publish in PT" at bounding box center [388, 8] width 45 height 9
